Goal: Check status

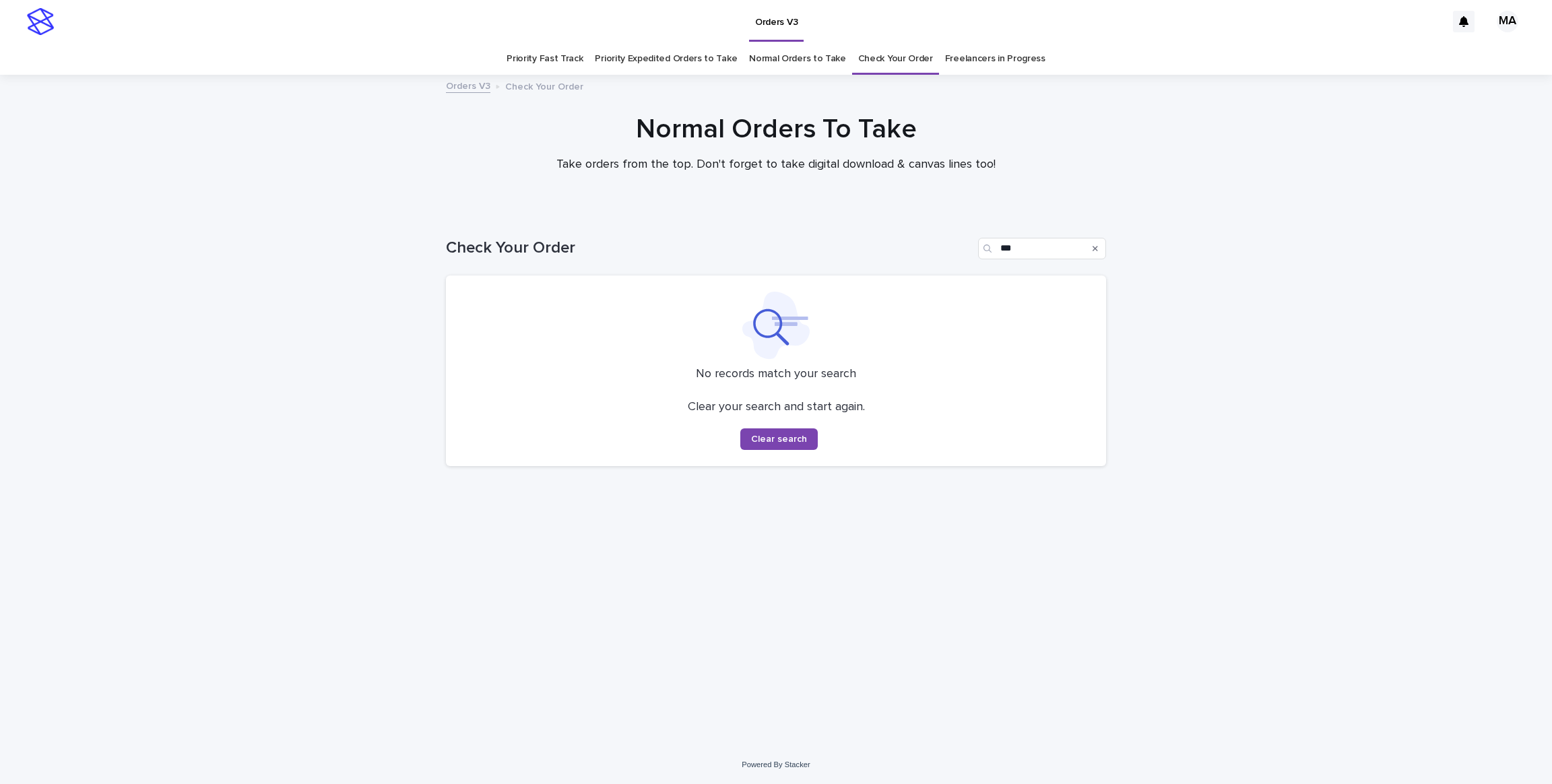
click at [545, 63] on link "Priority Fast Track" at bounding box center [545, 59] width 76 height 32
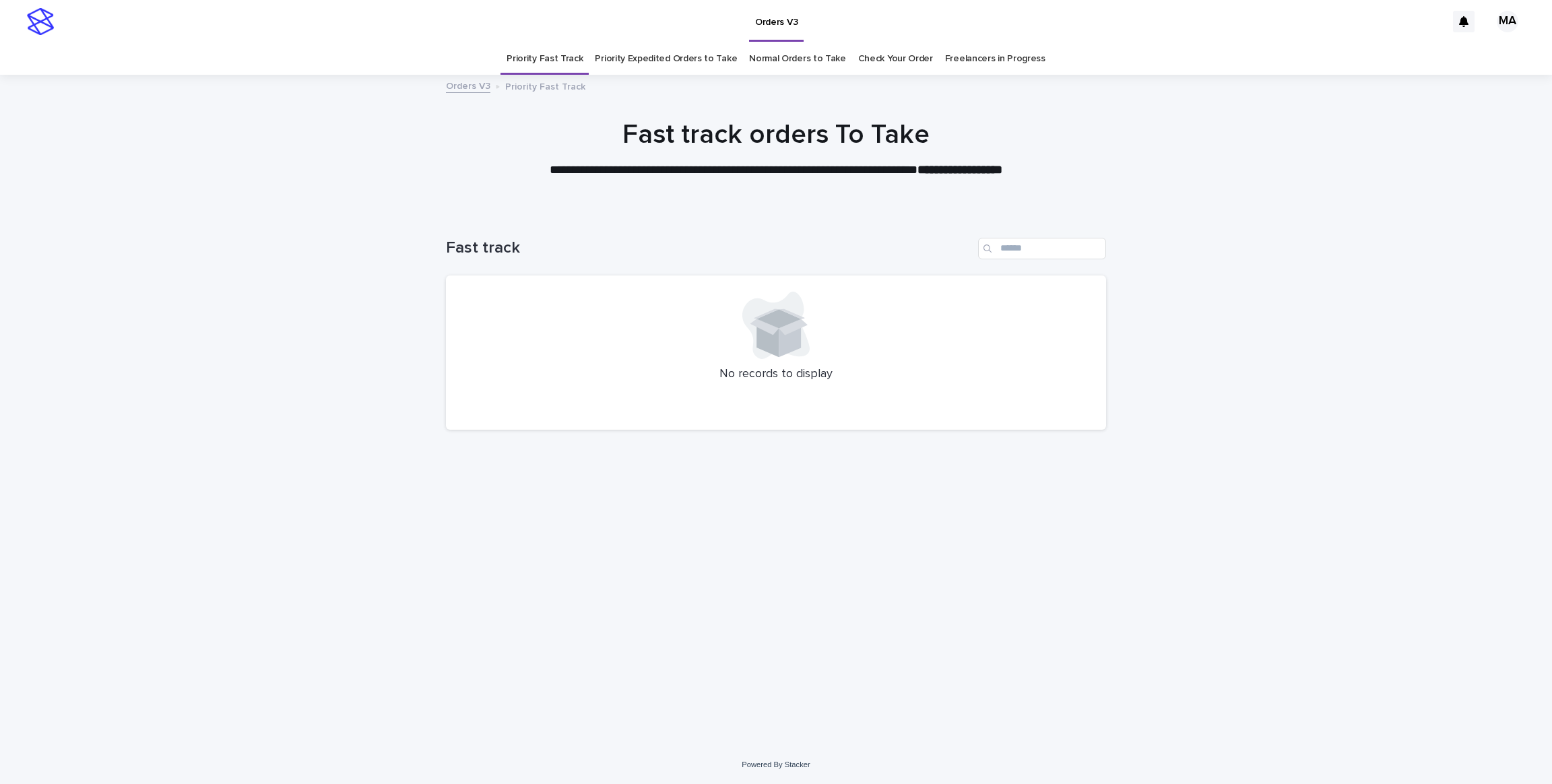
click at [673, 57] on link "Priority Expedited Orders to Take" at bounding box center [666, 59] width 143 height 32
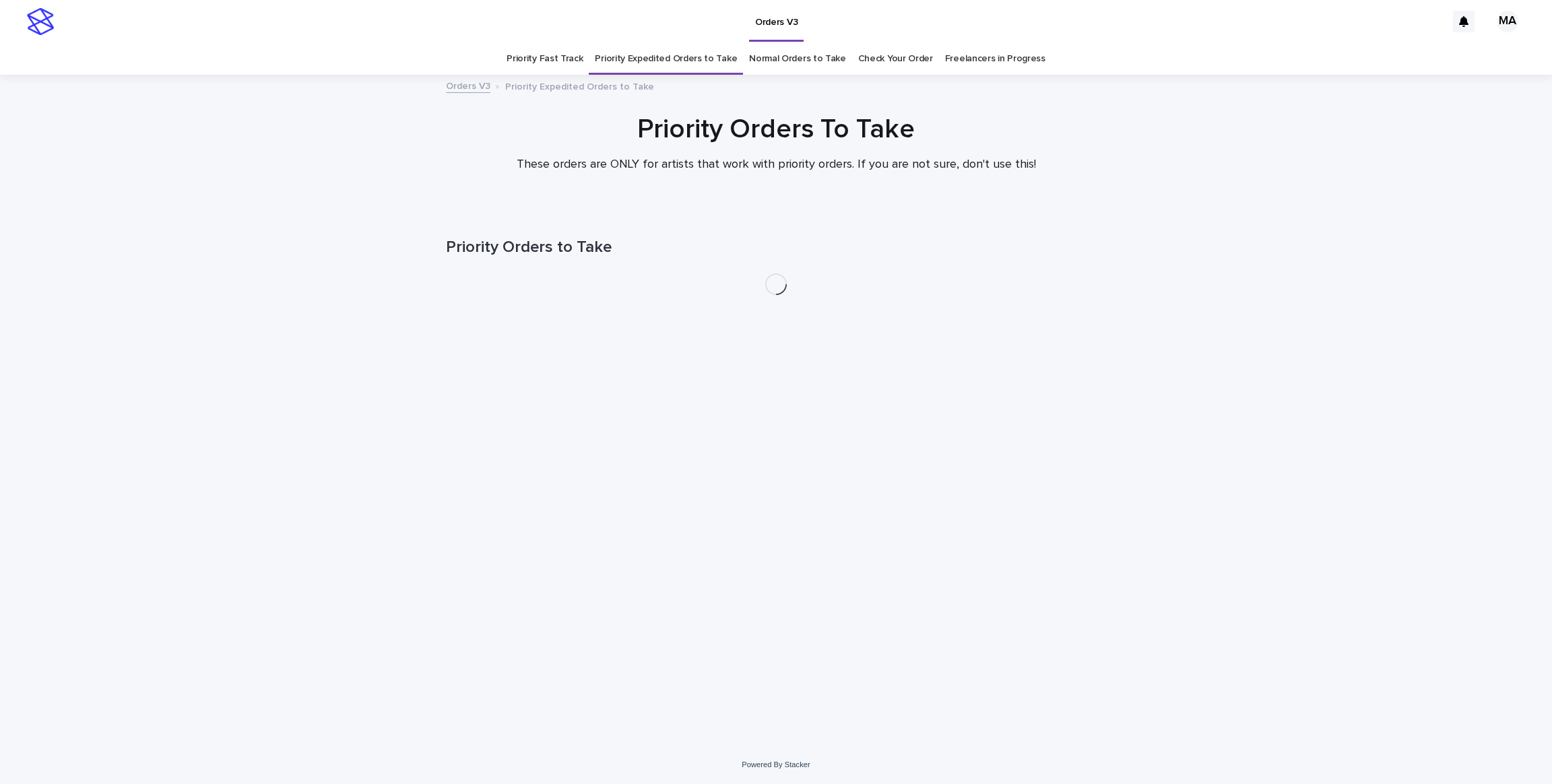
click at [776, 58] on link "Normal Orders to Take" at bounding box center [798, 59] width 97 height 32
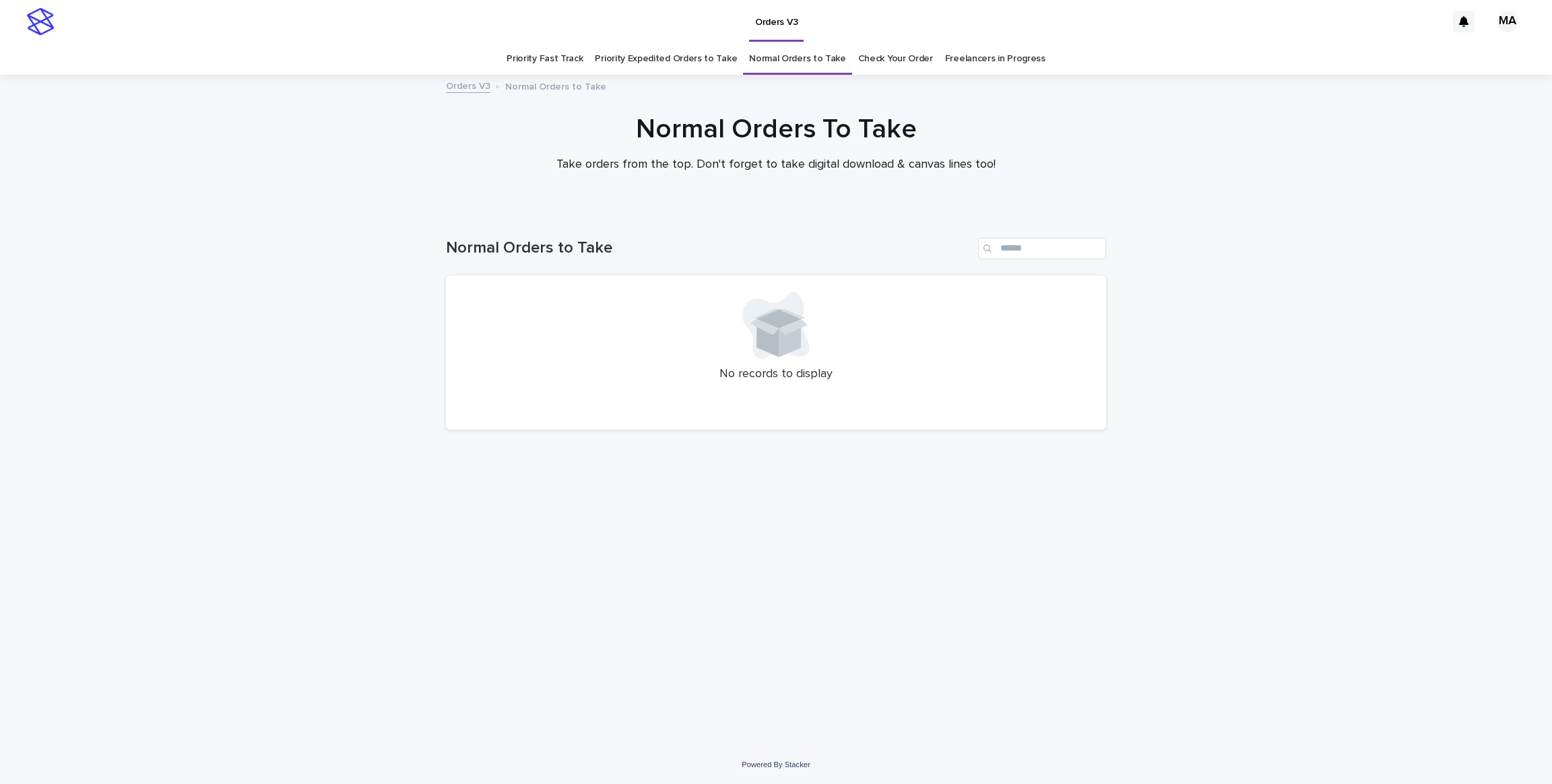
click at [886, 56] on link "Check Your Order" at bounding box center [896, 59] width 75 height 32
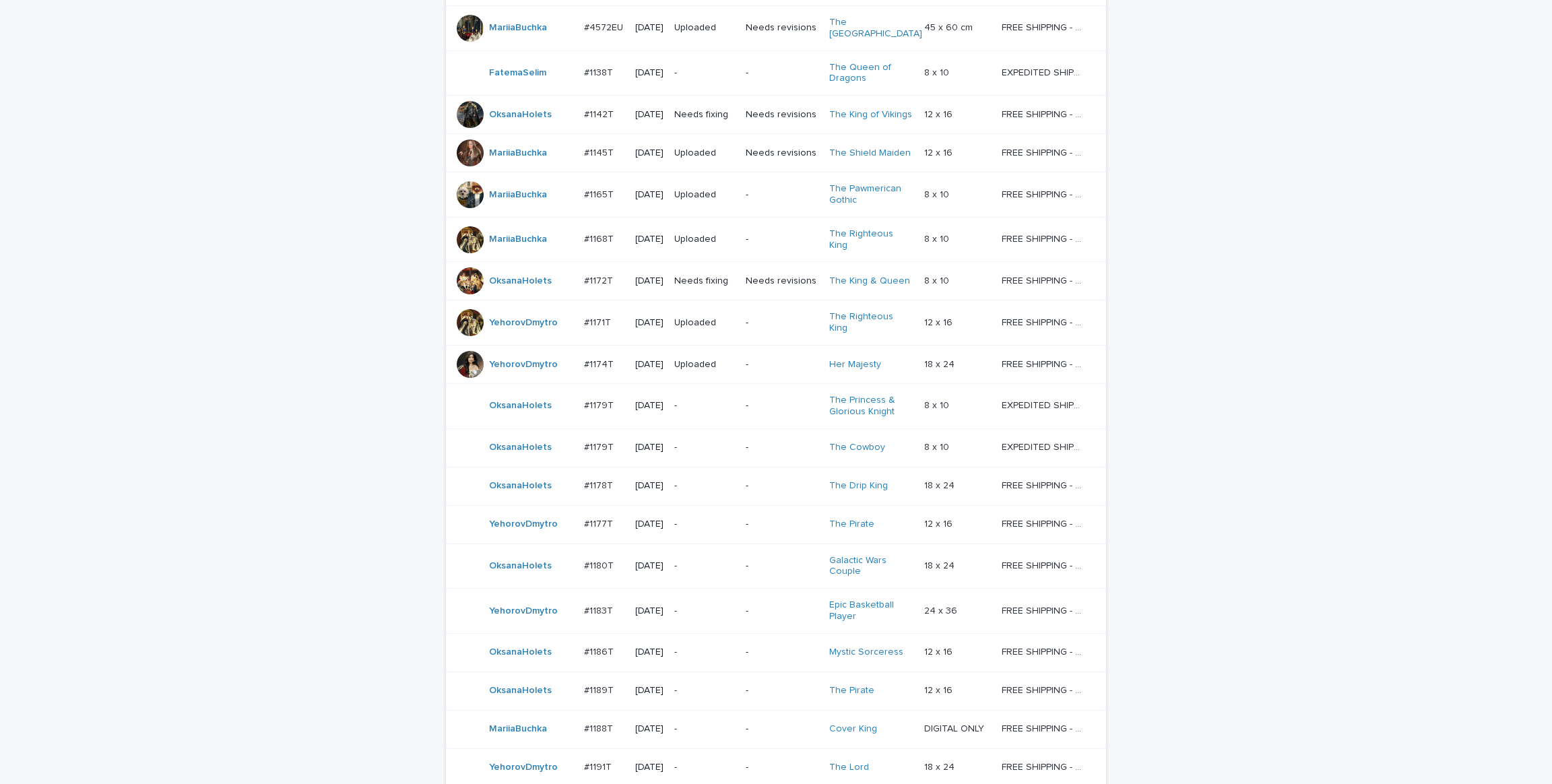
scroll to position [855, 0]
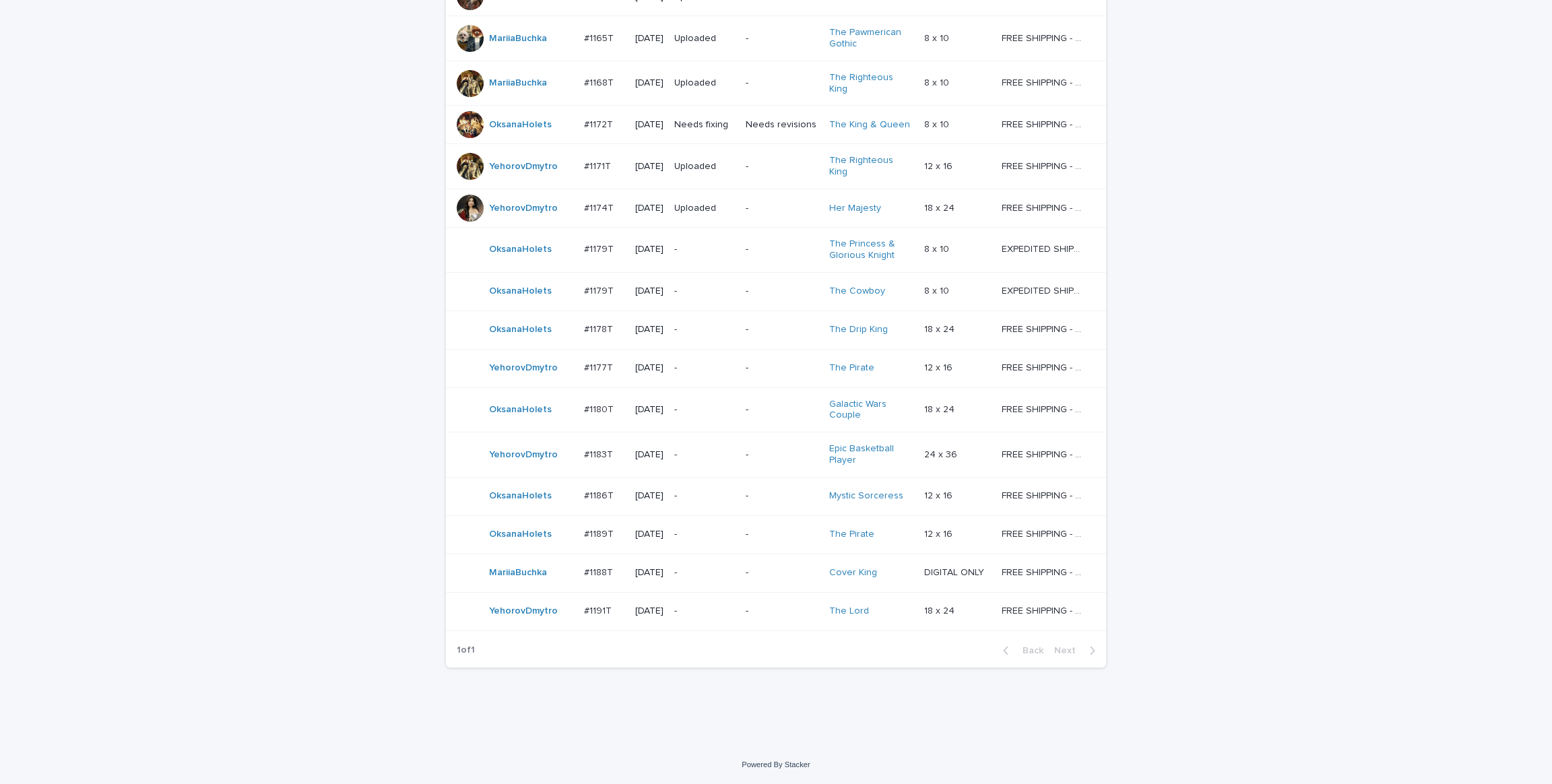
click at [1373, 400] on div "Loading... Saving… Loading... Saving… Check Your Order Artist Name Date Design_…" at bounding box center [776, 52] width 1552 height 1387
click at [1375, 326] on div "Loading... Saving… Loading... Saving… Check Your Order Artist Name Date Design_…" at bounding box center [776, 52] width 1552 height 1387
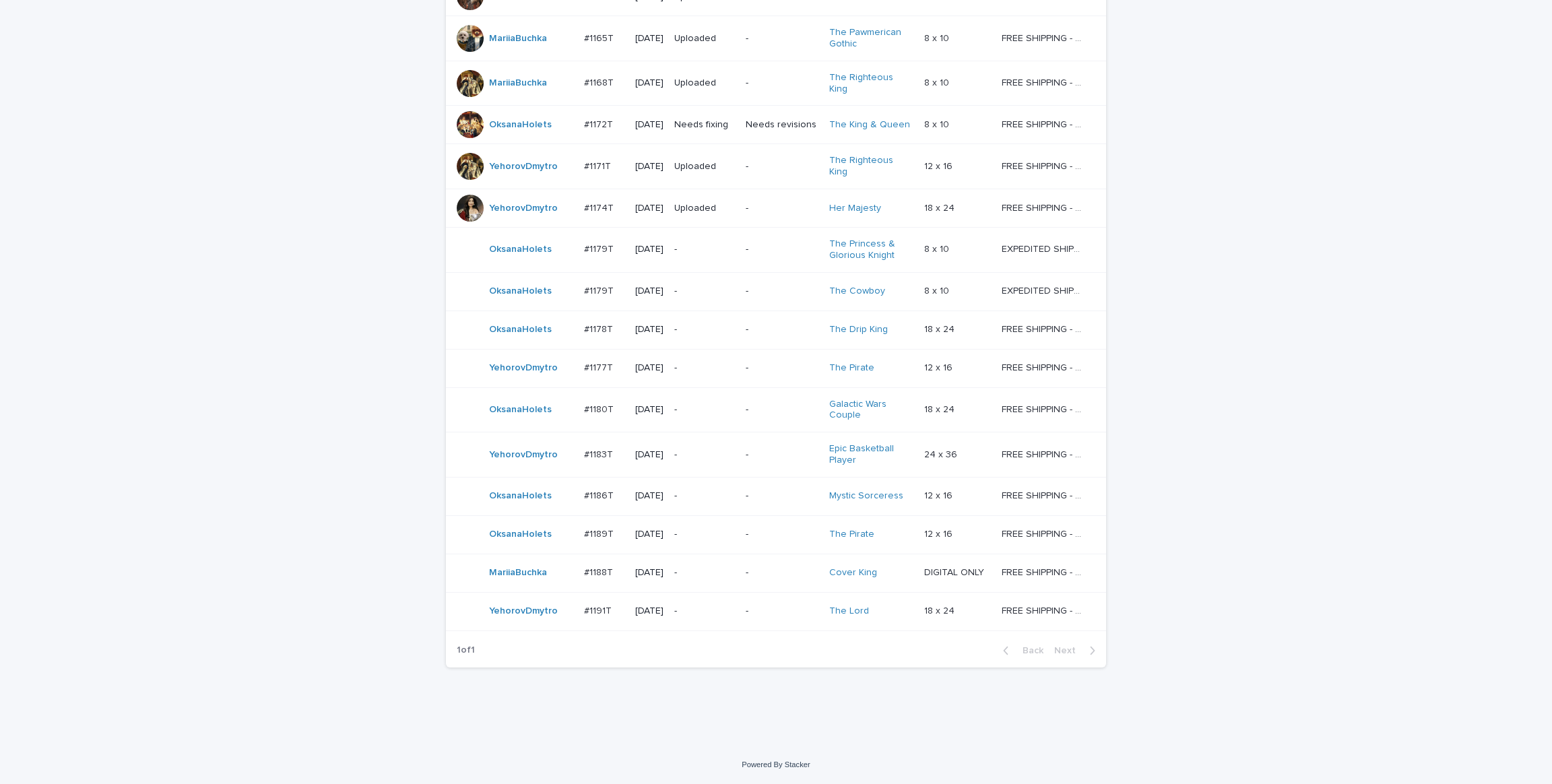
click at [727, 506] on td "-" at bounding box center [705, 496] width 72 height 38
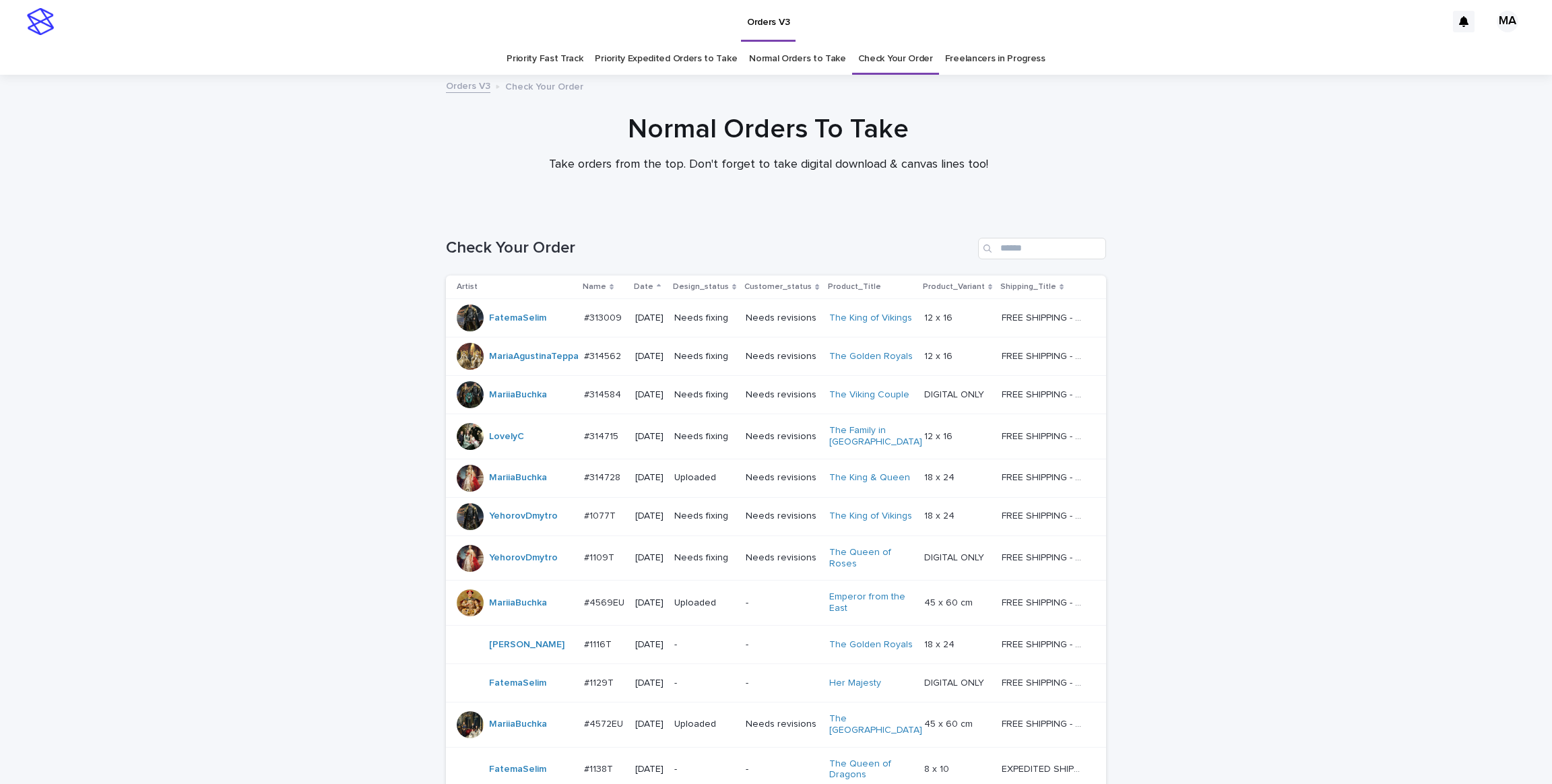
scroll to position [43, 0]
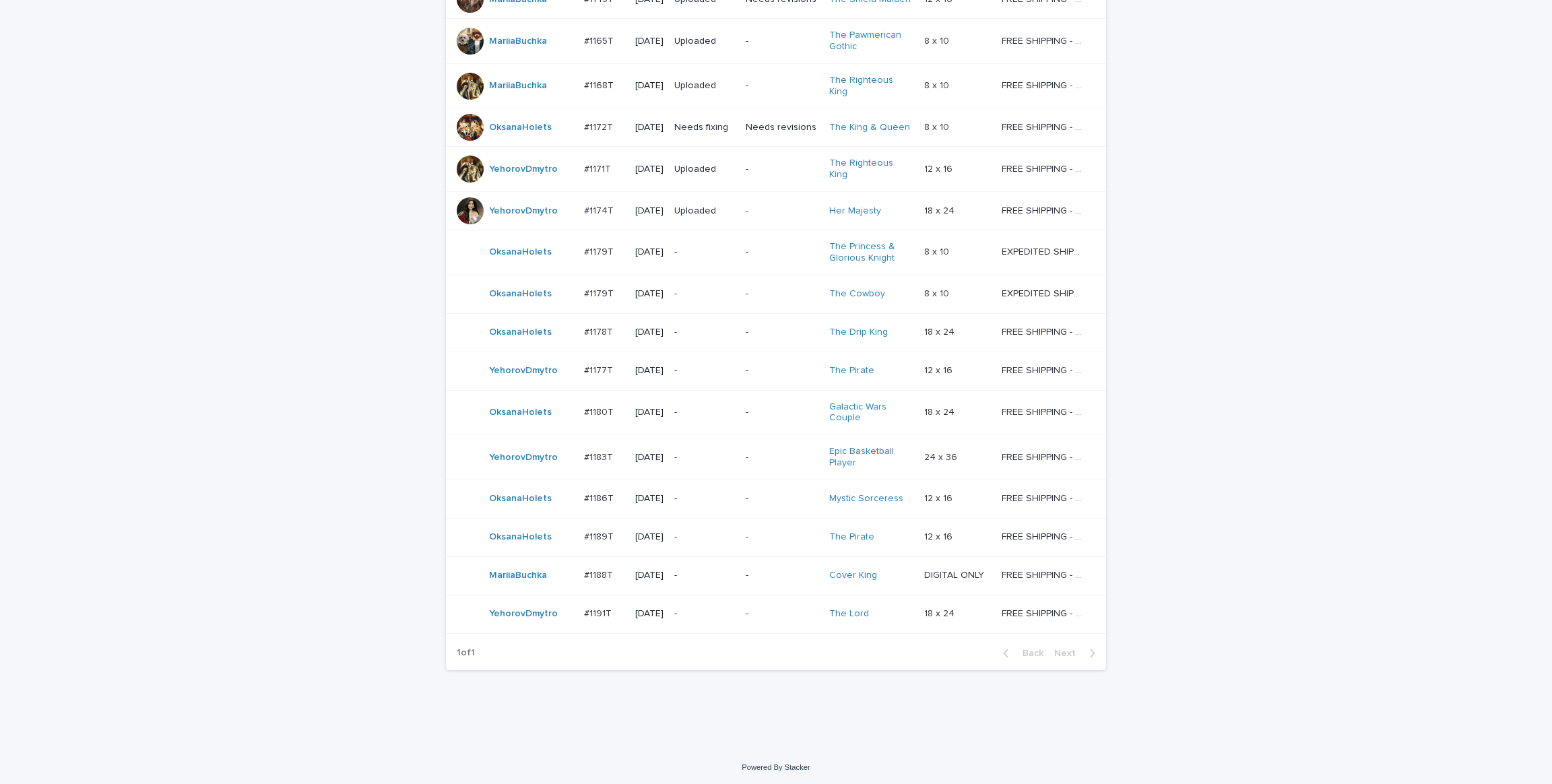
scroll to position [851, 0]
click at [1344, 326] on div "Loading... Saving… Loading... Saving… Check Your Order Artist Name Date Design_…" at bounding box center [776, 53] width 1552 height 1387
click at [1350, 340] on div "Loading... Saving… Loading... Saving… Check Your Order Artist Name Date Design_…" at bounding box center [776, 53] width 1552 height 1387
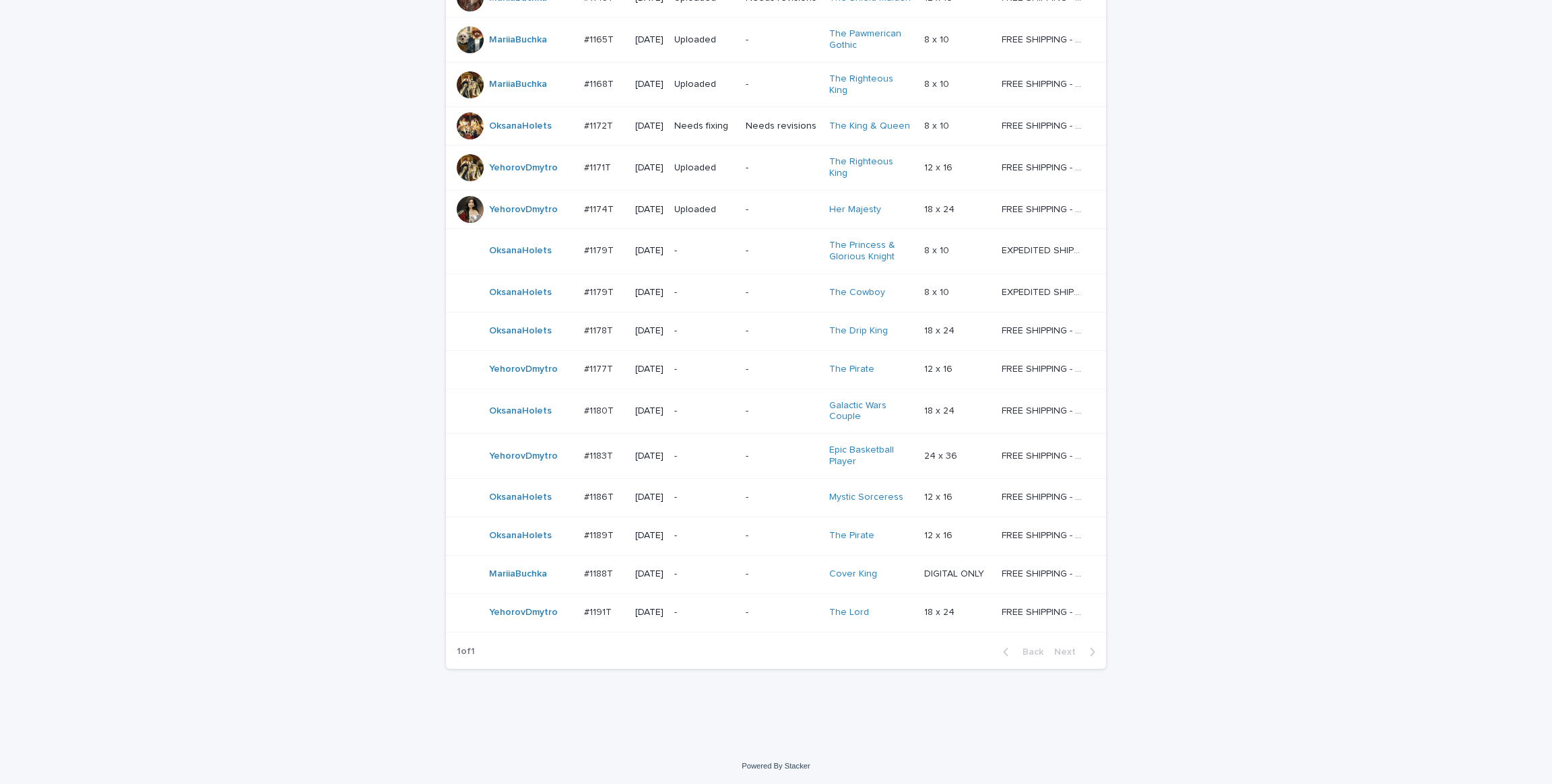
click at [1350, 340] on div "Loading... Saving… Loading... Saving… Check Your Order Artist Name Date Design_…" at bounding box center [776, 53] width 1552 height 1387
click at [282, 198] on div "Loading... Saving… Loading... Saving… Check Your Order Artist Name Date Design_…" at bounding box center [776, 53] width 1552 height 1387
click at [229, 384] on div "Loading... Saving… Loading... Saving… Check Your Order Artist Name Date Design_…" at bounding box center [776, 52] width 1552 height 1387
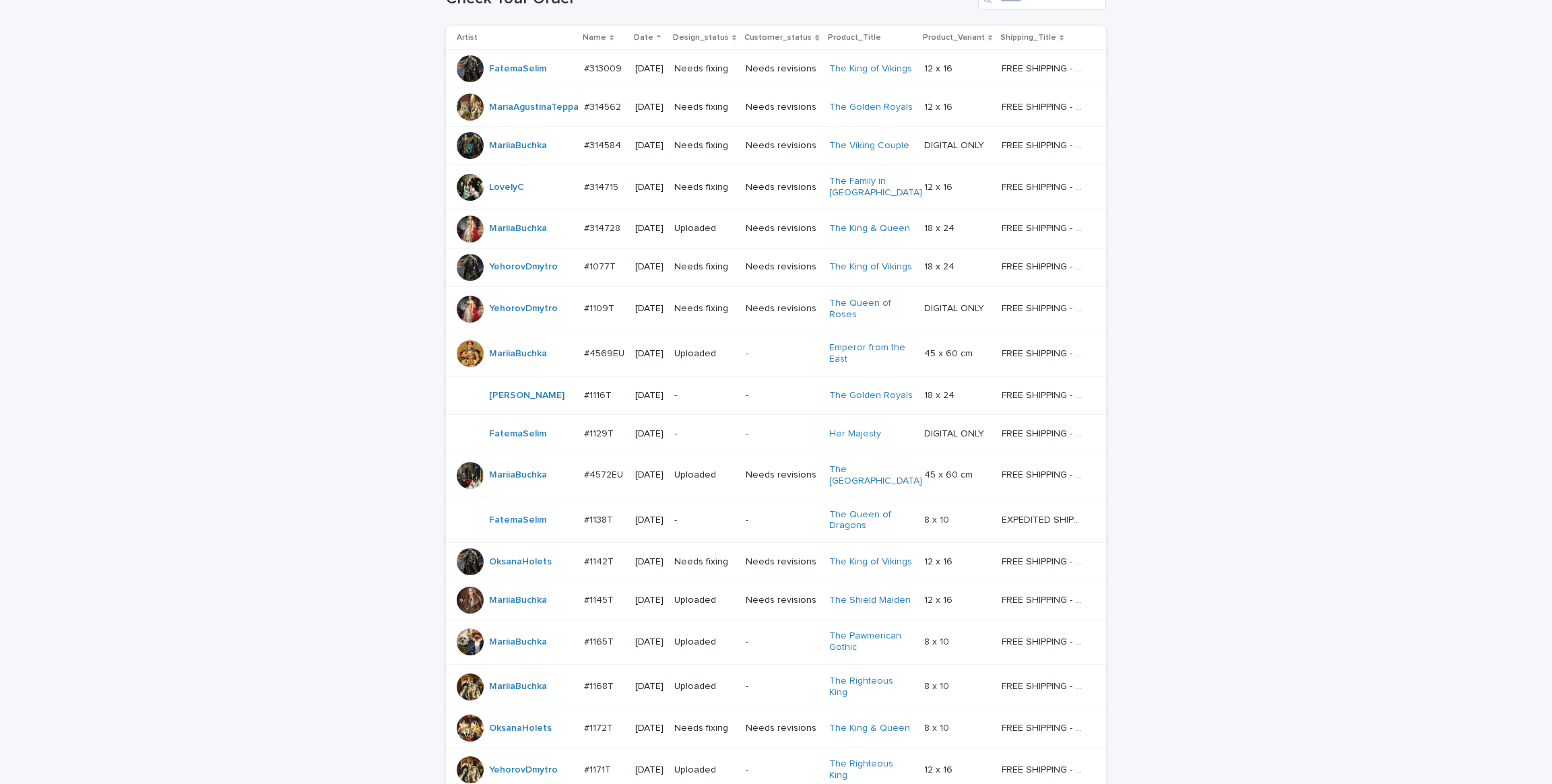
scroll to position [855, 0]
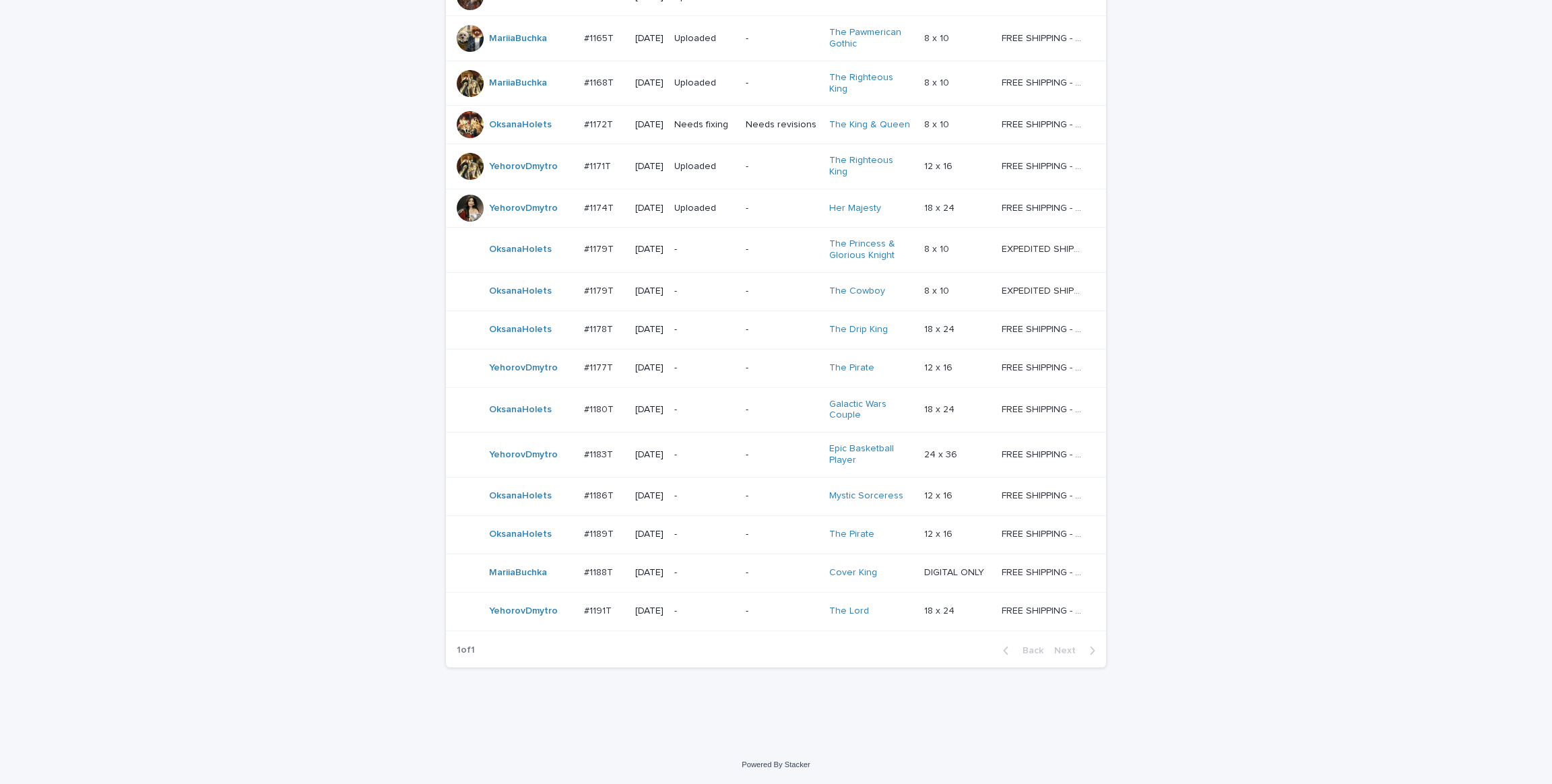
click at [220, 380] on div "Loading... Saving… Loading... Saving… Check Your Order Artist Name Date Design_…" at bounding box center [776, 52] width 1552 height 1387
click at [221, 372] on div "Loading... Saving… Loading... Saving… Check Your Order Artist Name Date Design_…" at bounding box center [776, 52] width 1552 height 1387
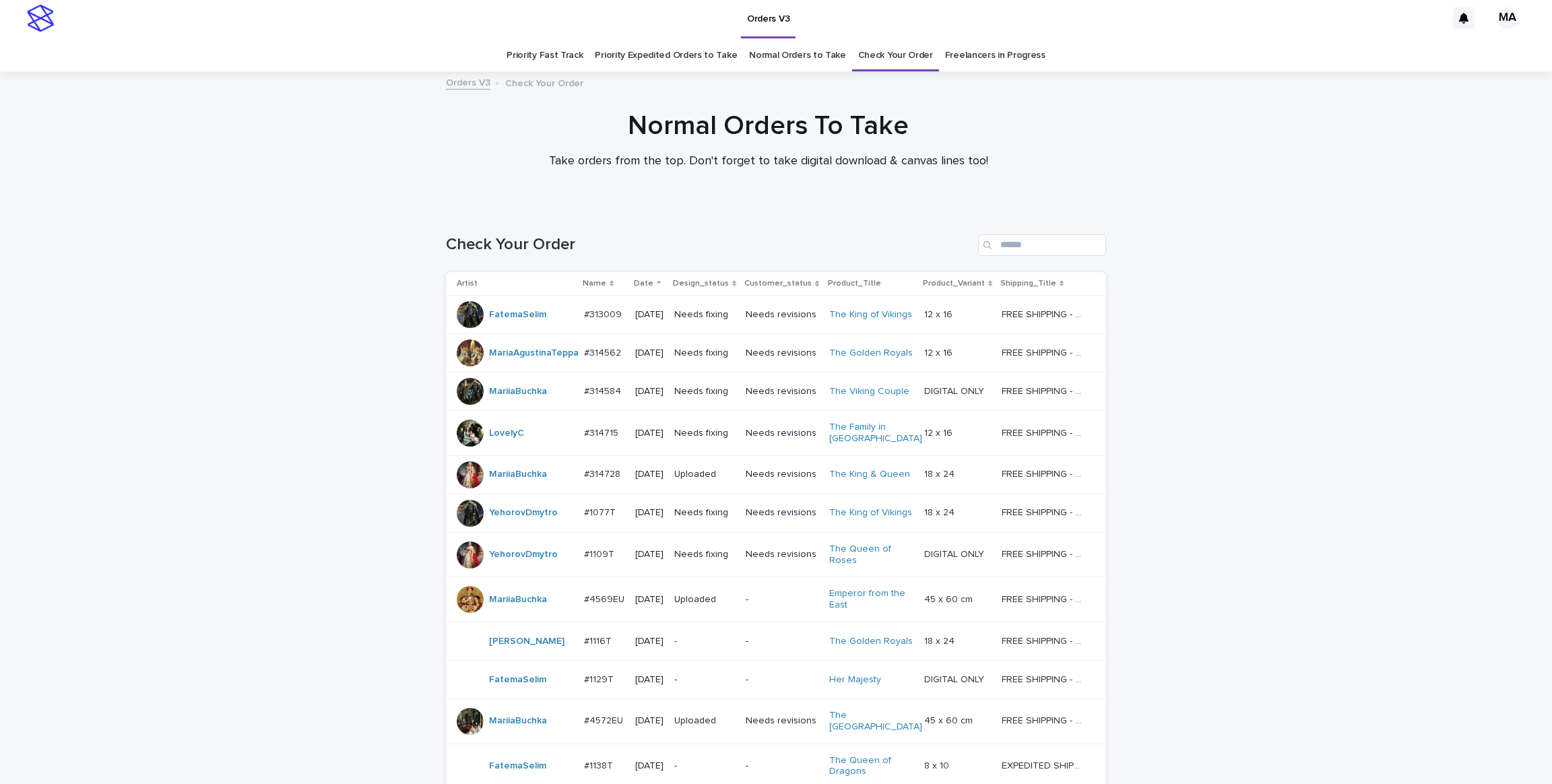
scroll to position [0, 0]
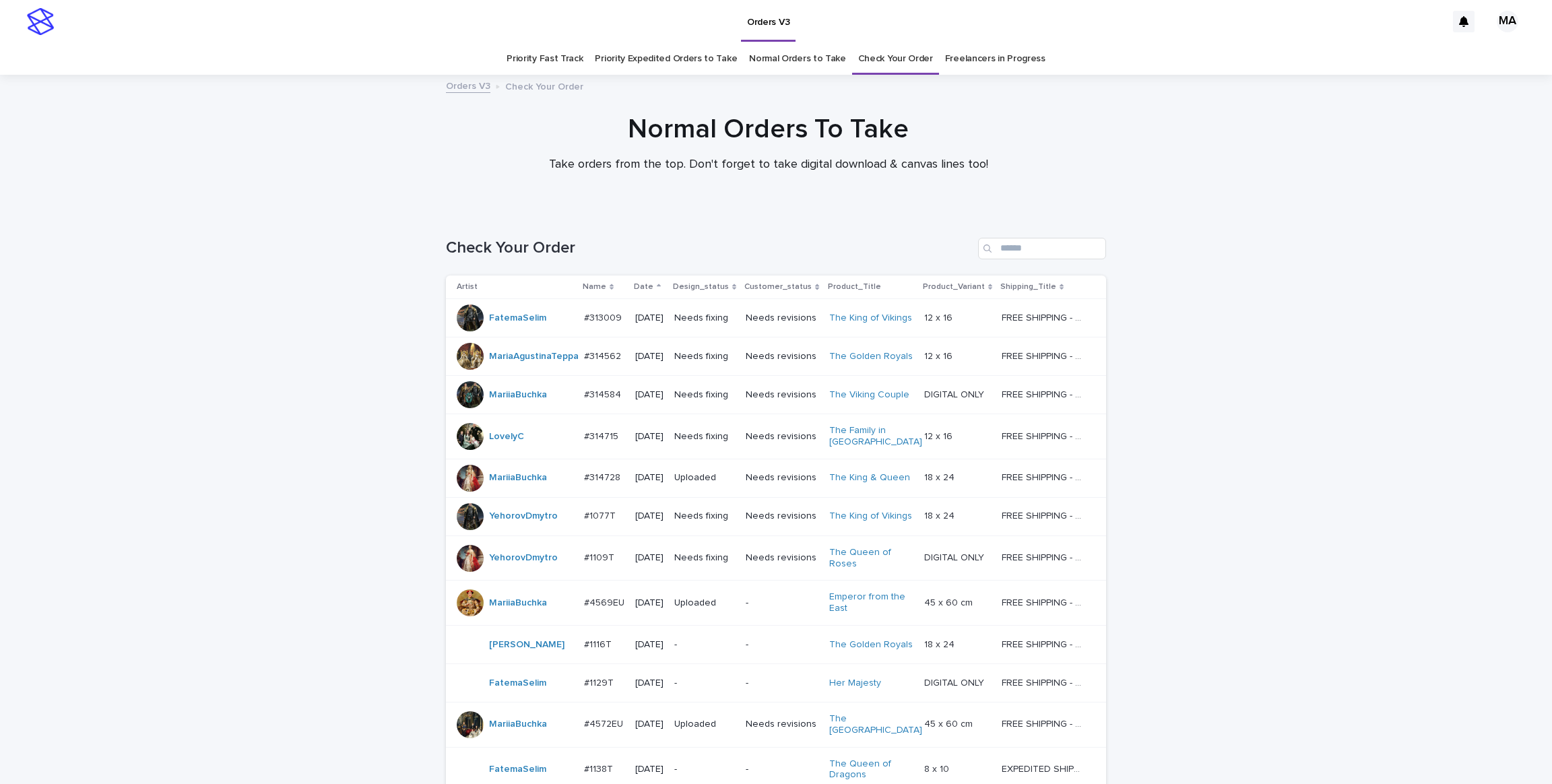
click at [786, 53] on link "Normal Orders to Take" at bounding box center [798, 59] width 97 height 32
click at [671, 57] on link "Priority Expedited Orders to Take" at bounding box center [666, 59] width 143 height 32
click at [537, 57] on link "Priority Fast Track" at bounding box center [545, 59] width 76 height 32
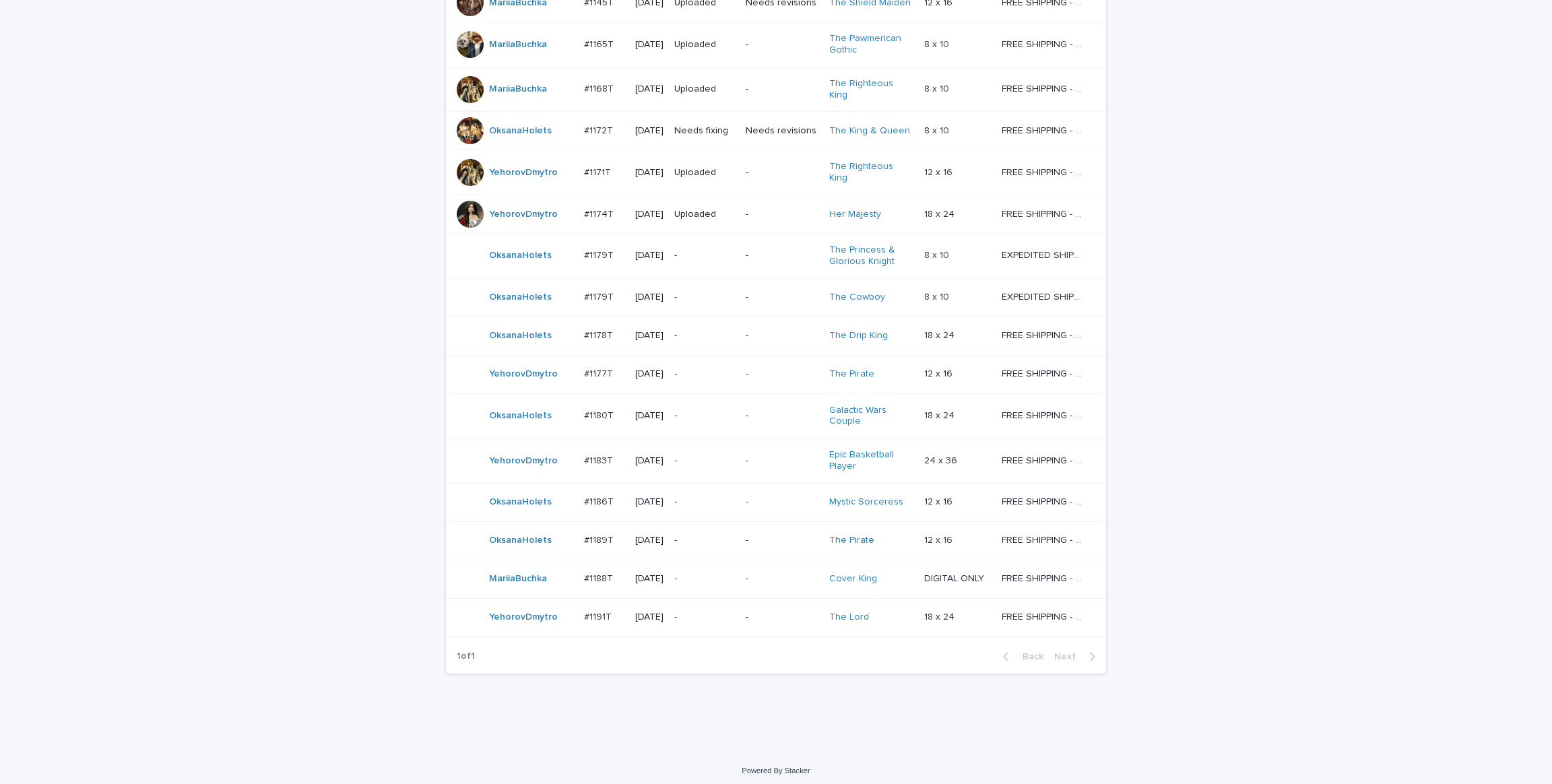
scroll to position [855, 0]
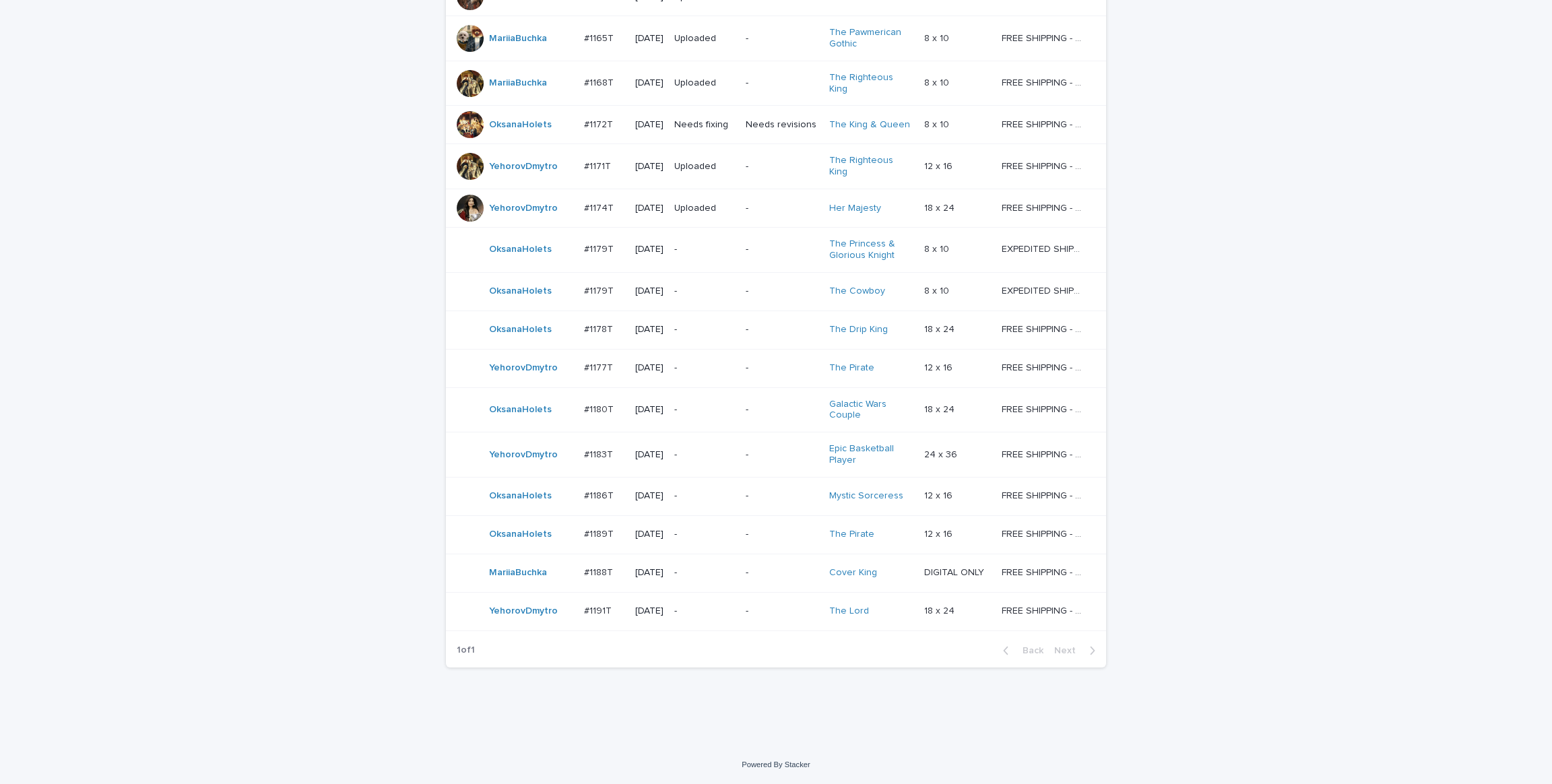
click at [155, 372] on div "Loading... Saving… Loading... Saving… Check Your Order Artist Name Date Design_…" at bounding box center [776, 52] width 1552 height 1387
click at [192, 166] on div "Loading... Saving… Loading... Saving… Check Your Order Artist Name Date Design_…" at bounding box center [776, 52] width 1552 height 1387
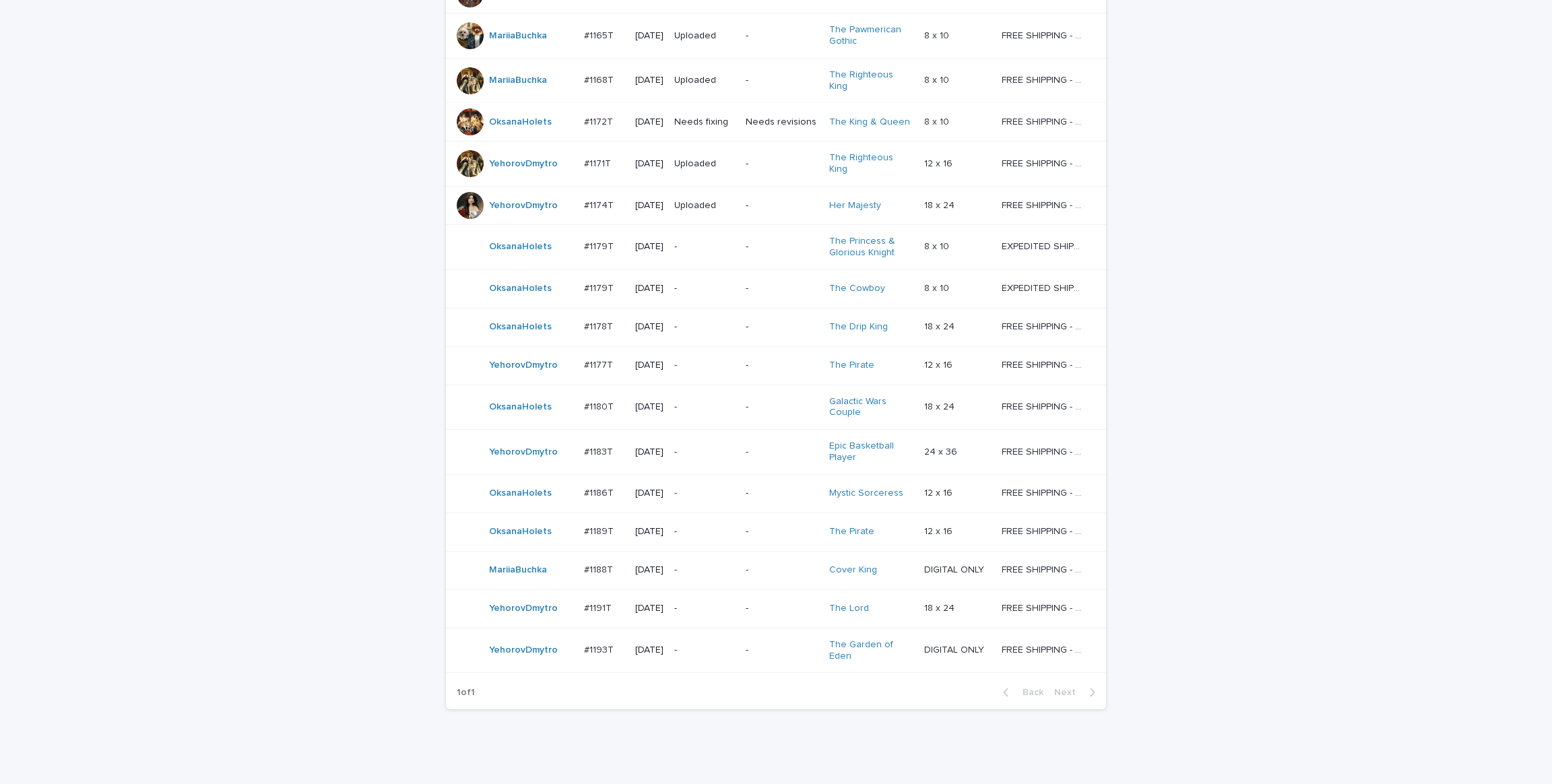
scroll to position [878, 0]
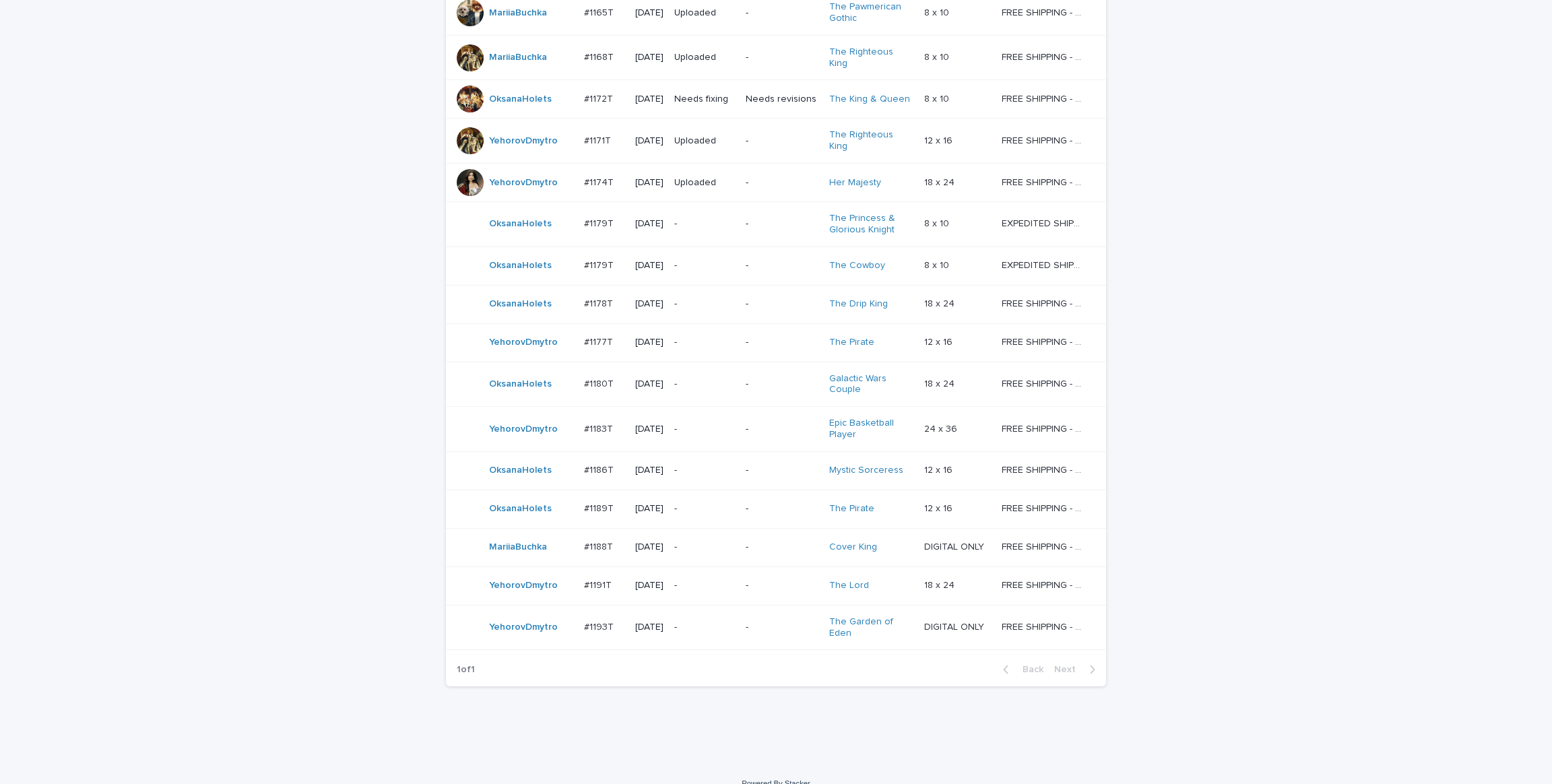
click at [165, 361] on div "Loading... Saving… Loading... Saving… Check Your Order Artist Name Date Design_…" at bounding box center [776, 49] width 1552 height 1432
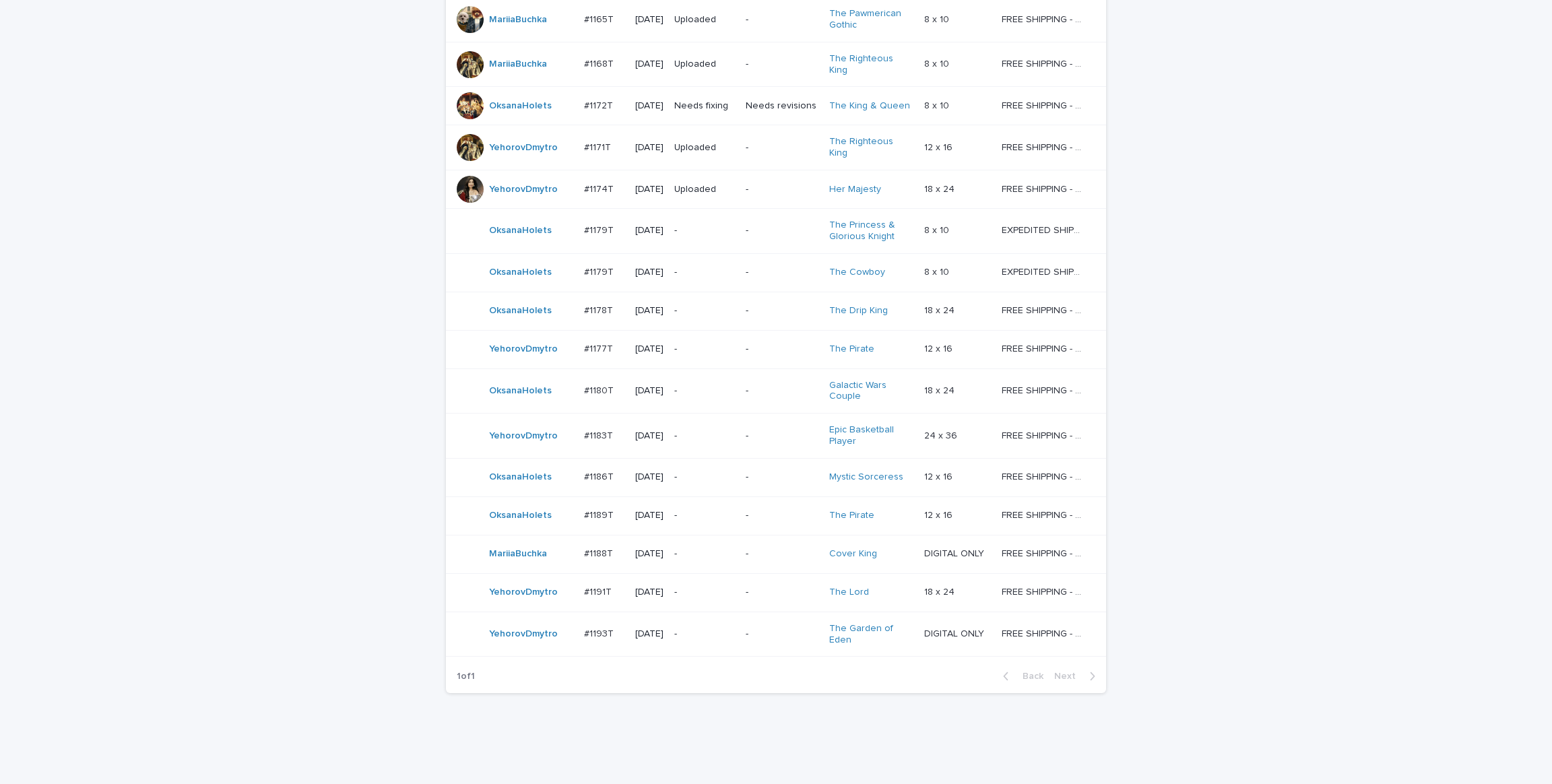
scroll to position [899, 0]
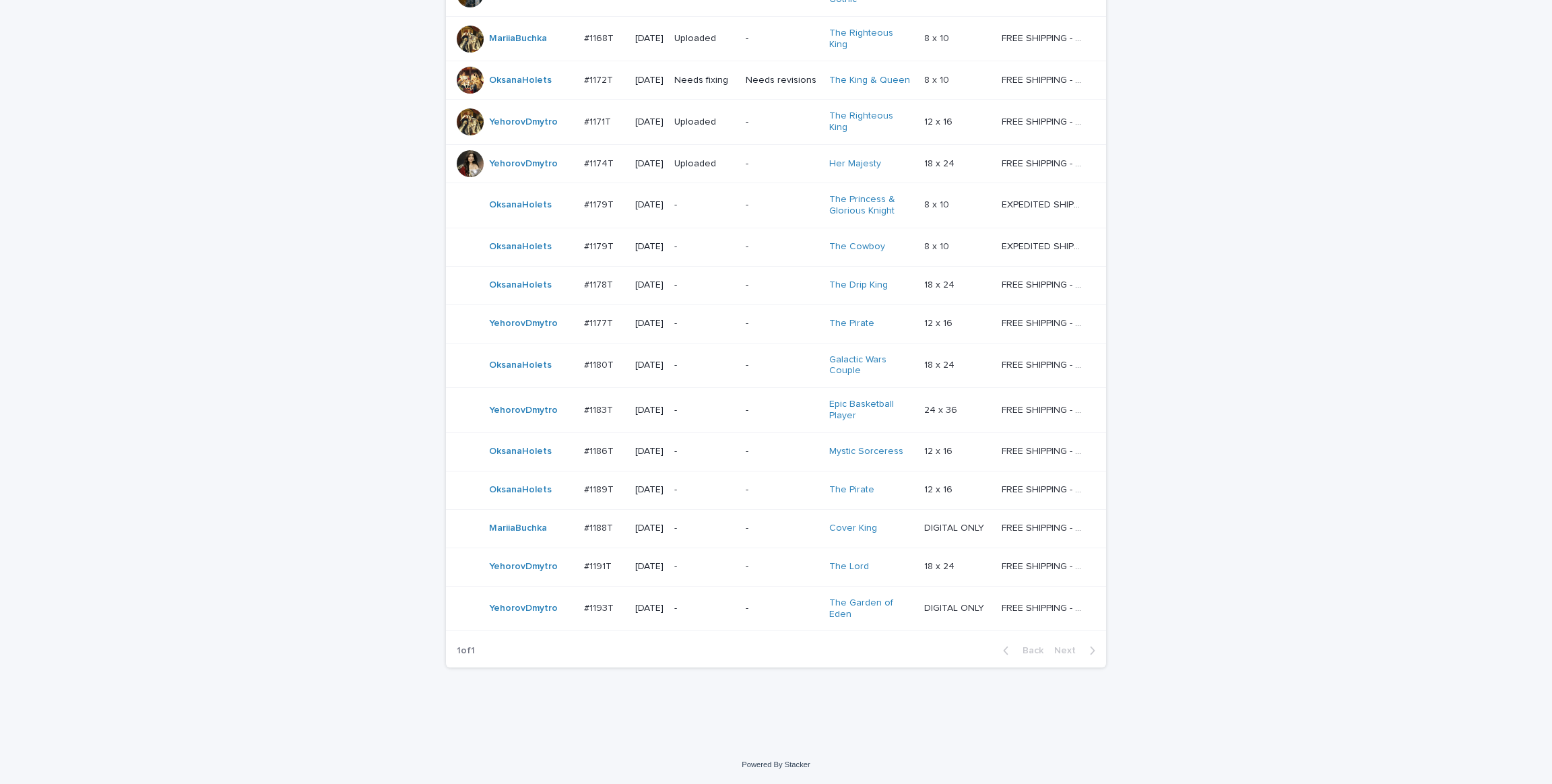
click at [166, 361] on div "Loading... Saving… Loading... Saving… Check Your Order Artist Name Date Design_…" at bounding box center [776, 29] width 1552 height 1432
click at [195, 388] on div "Loading... Saving… Loading... Saving… Check Your Order Artist Name Date Design_…" at bounding box center [776, 29] width 1552 height 1432
click at [725, 579] on td "-" at bounding box center [705, 567] width 72 height 38
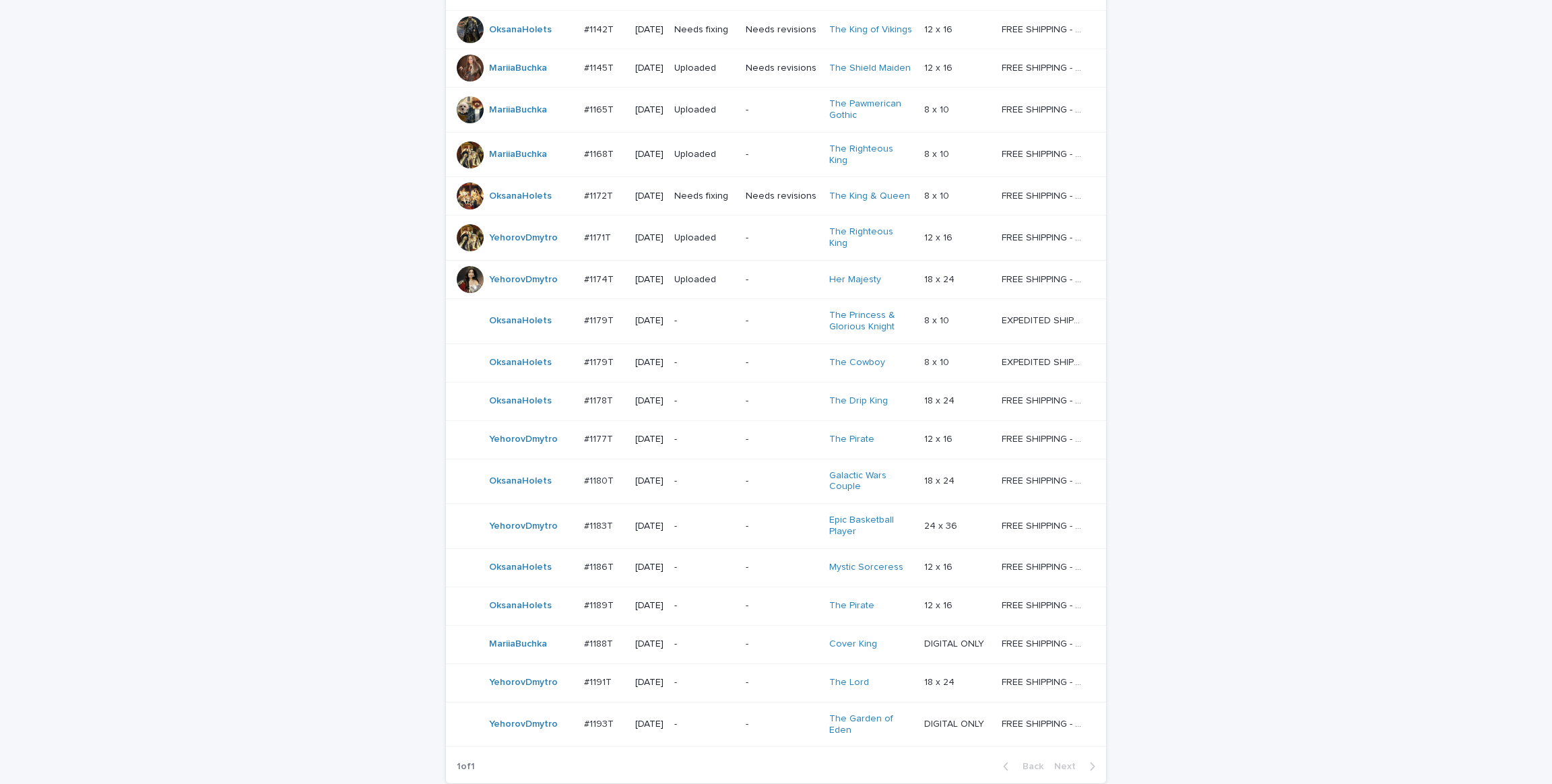
scroll to position [851, 0]
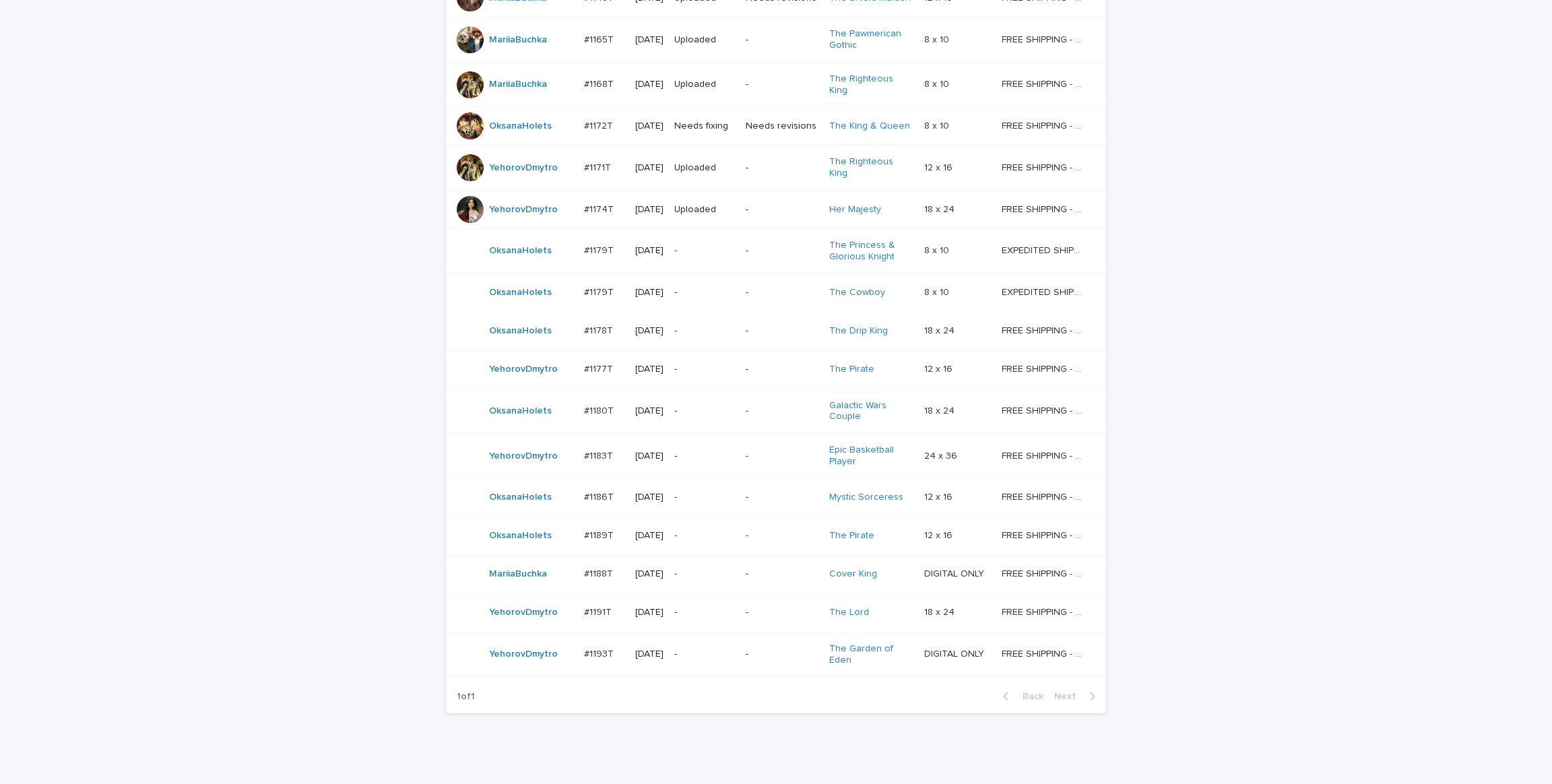
click at [133, 536] on div "Loading... Saving… Loading... Saving… Check Your Order Artist Name Date Design_…" at bounding box center [776, 75] width 1552 height 1432
click at [183, 357] on div "Loading... Saving… Loading... Saving… Check Your Order Artist Name Date Design_…" at bounding box center [776, 75] width 1552 height 1432
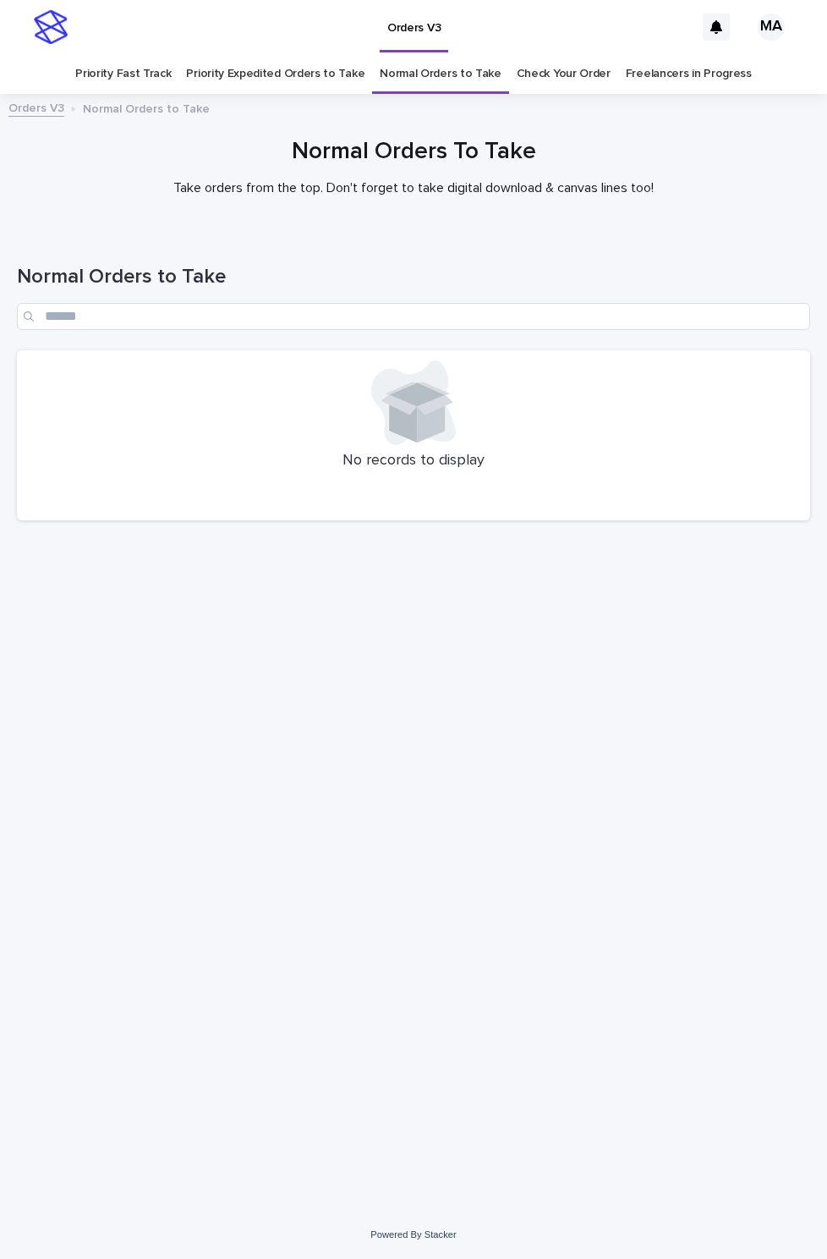
drag, startPoint x: 234, startPoint y: 759, endPoint x: 183, endPoint y: 751, distance: 52.2
click at [234, 759] on div "Loading... Saving… Loading... Saving… Normal Orders to Take No records to displ…" at bounding box center [413, 699] width 810 height 937
click at [587, 861] on div "Loading... Saving… Loading... Saving… Normal Orders to Take No records to displ…" at bounding box center [413, 699] width 810 height 937
click at [586, 878] on div "Loading... Saving… Loading... Saving… Normal Orders to Take No records to displ…" at bounding box center [413, 699] width 810 height 937
drag, startPoint x: 581, startPoint y: 841, endPoint x: 569, endPoint y: 853, distance: 17.4
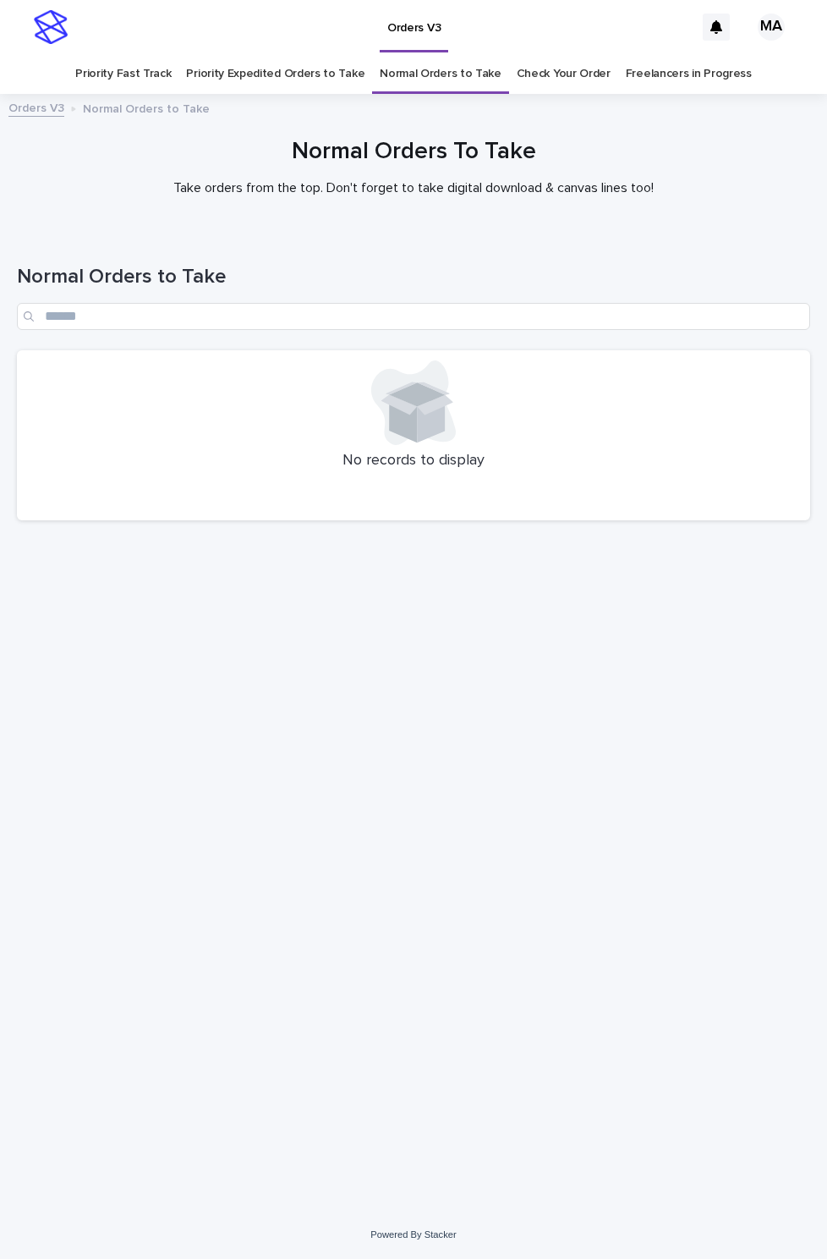
click at [581, 841] on div "Loading... Saving… Loading... Saving… Normal Orders to Take No records to displ…" at bounding box center [413, 699] width 810 height 937
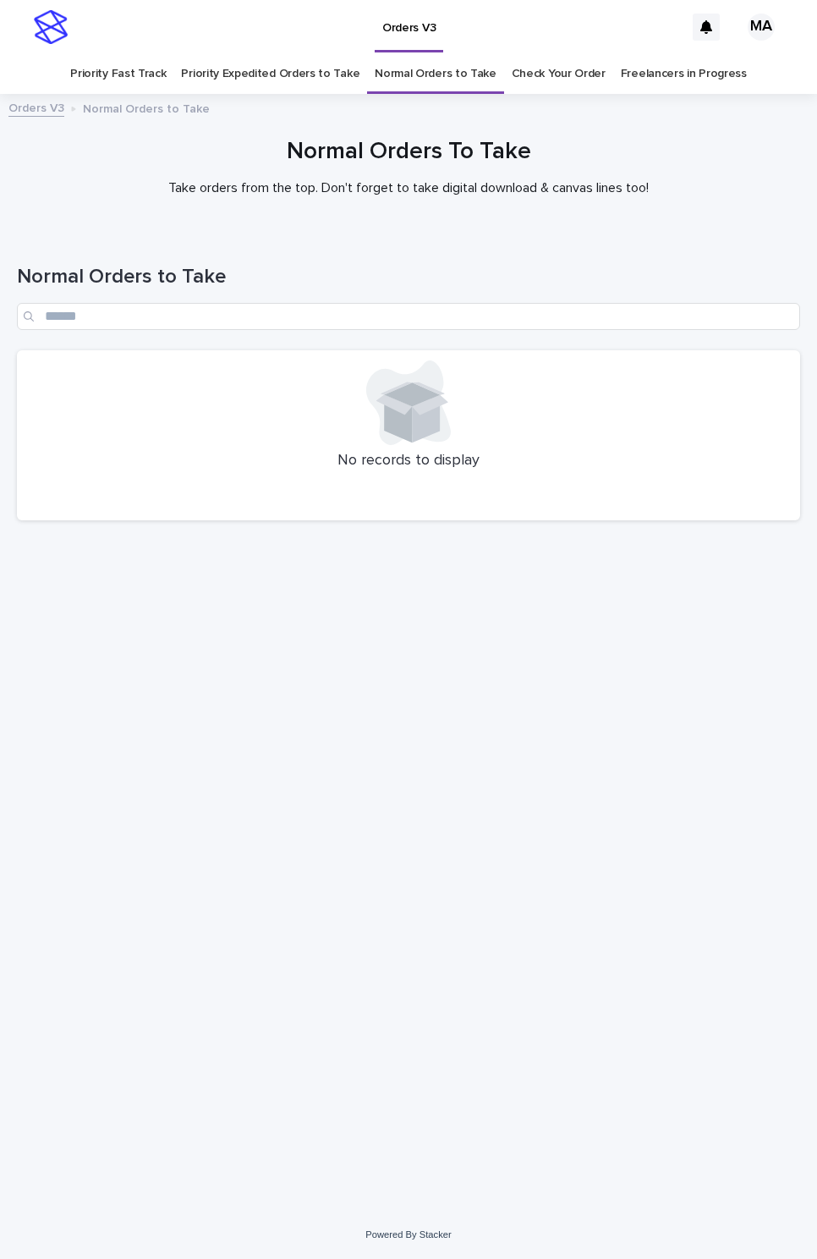
click at [543, 920] on div "Loading... Saving… Loading... Saving… Normal Orders to Take No records to displ…" at bounding box center [408, 699] width 800 height 937
click at [354, 698] on div "Loading... Saving… Loading... Saving… Priority Orders to Take No records to dis…" at bounding box center [404, 699] width 793 height 937
click at [590, 755] on div "Loading... Saving… Loading... Saving… Priority Orders to Take No records to dis…" at bounding box center [404, 699] width 793 height 937
click at [227, 843] on div "Loading... Saving… Loading... Saving… Priority Orders to Take No records to dis…" at bounding box center [404, 699] width 793 height 937
click at [170, 851] on div "Loading... Saving… Loading... Saving… Priority Orders to Take No records to dis…" at bounding box center [404, 699] width 793 height 937
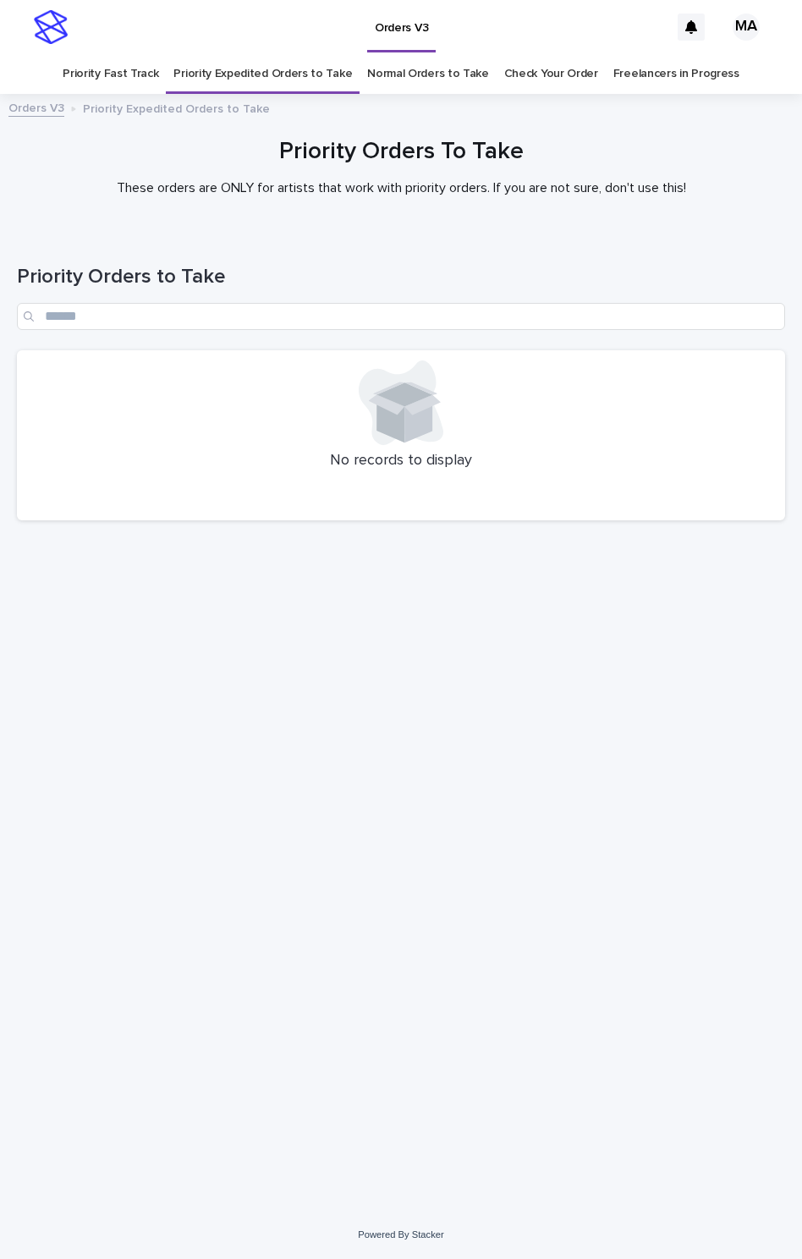
click at [572, 957] on div "Loading... Saving… Loading... Saving… Priority Orders to Take No records to dis…" at bounding box center [400, 699] width 785 height 937
click at [680, 984] on div "Loading... Saving… Loading... Saving… Priority Orders to Take No records to dis…" at bounding box center [400, 699] width 785 height 937
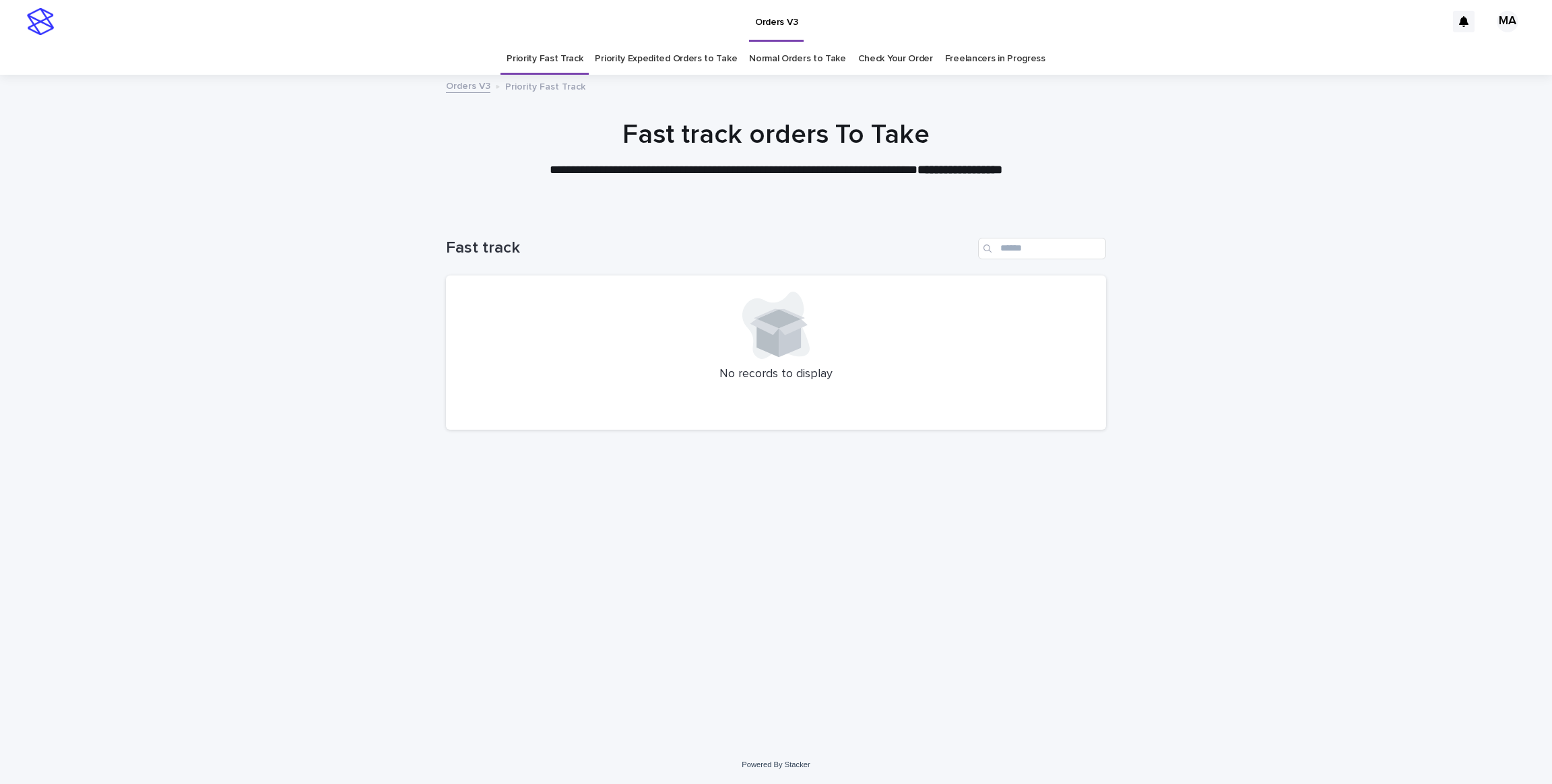
click at [968, 505] on div "Loading... Saving… Loading... Saving… Fast track No records to display" at bounding box center [776, 461] width 674 height 501
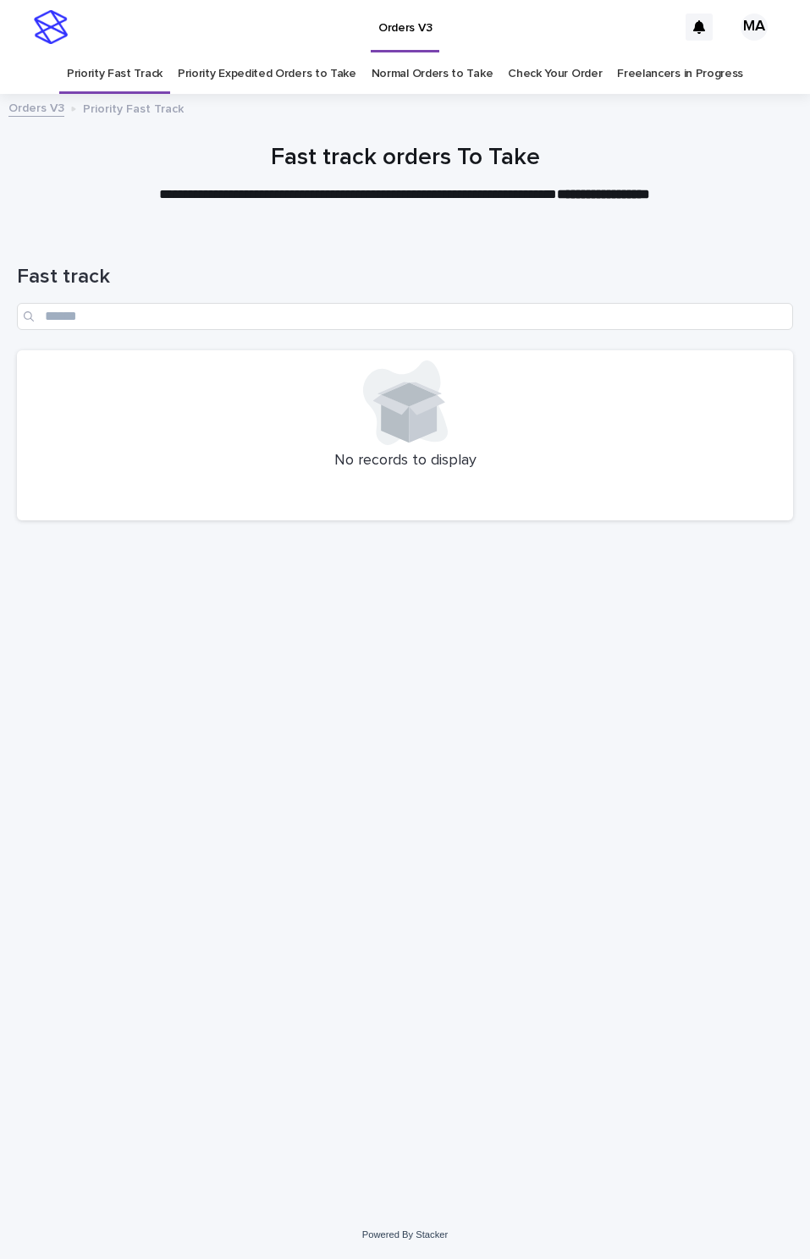
click at [287, 970] on div "Loading... Saving… Loading... Saving… Fast track No records to display" at bounding box center [404, 699] width 793 height 937
